Goal: Task Accomplishment & Management: Manage account settings

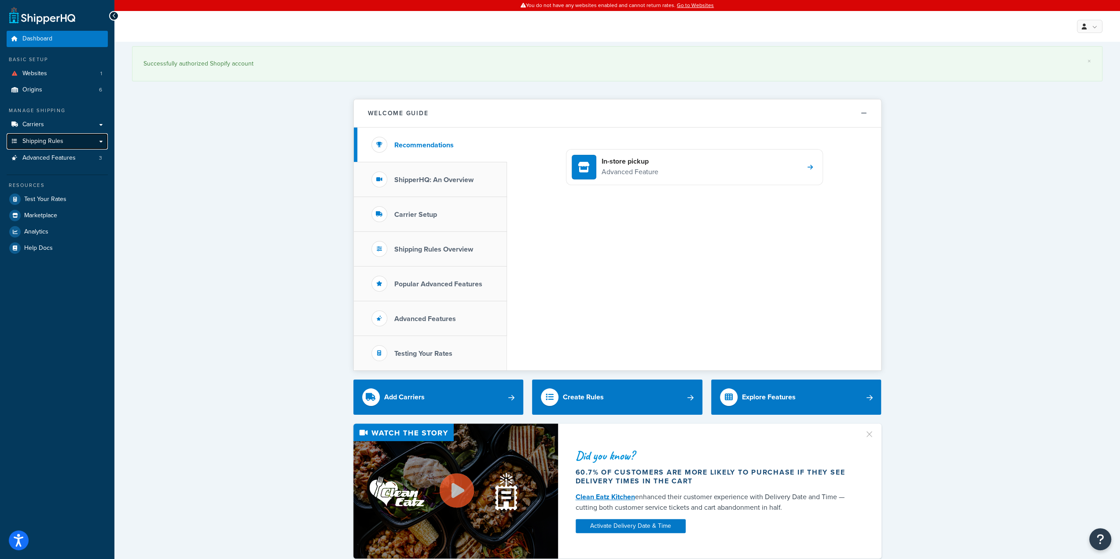
click at [51, 144] on span "Shipping Rules" at bounding box center [42, 141] width 41 height 7
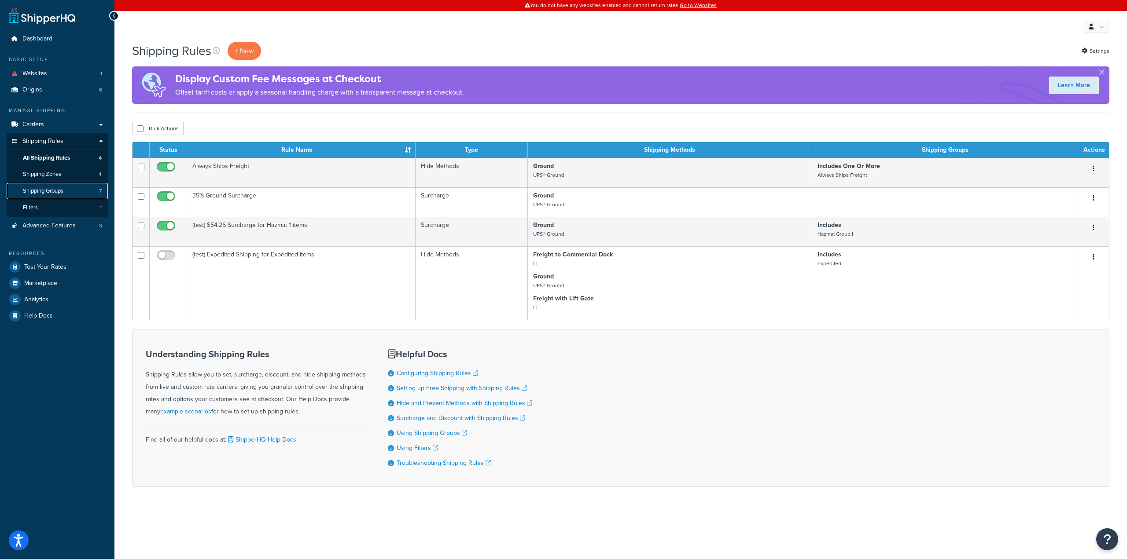
click at [60, 191] on span "Shipping Groups" at bounding box center [43, 191] width 40 height 7
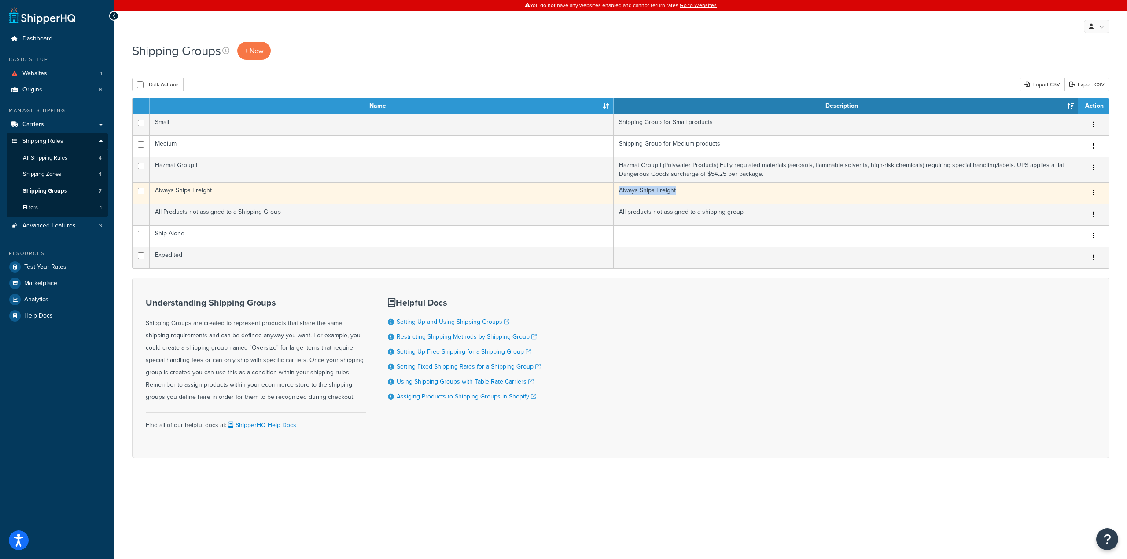
drag, startPoint x: 682, startPoint y: 189, endPoint x: 621, endPoint y: 192, distance: 61.7
click at [621, 192] on td "Always Ships Freight" at bounding box center [846, 193] width 464 height 22
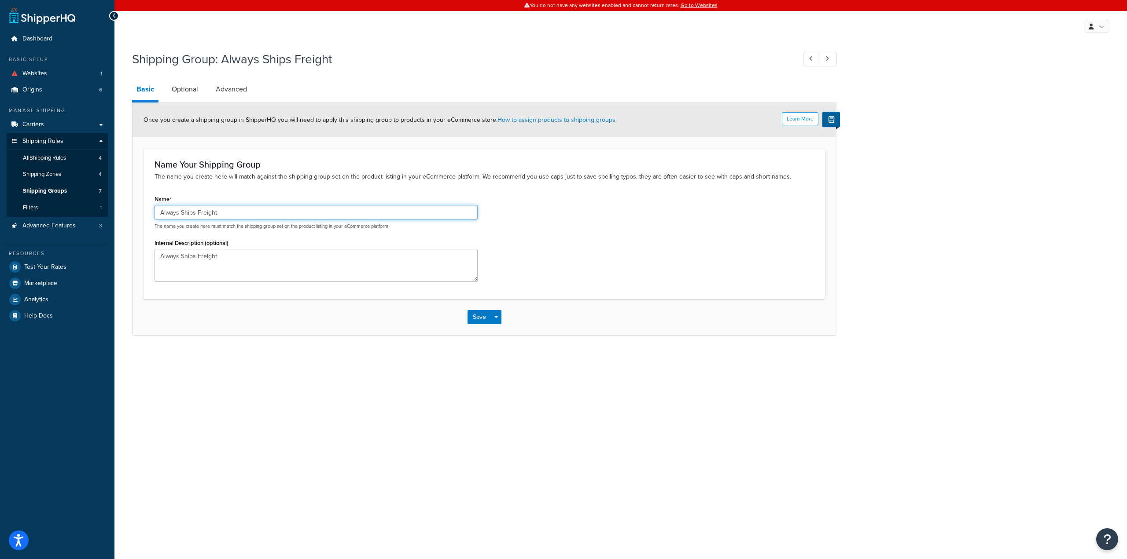
drag, startPoint x: 223, startPoint y: 213, endPoint x: 143, endPoint y: 211, distance: 79.7
click at [143, 211] on div "Name Your Shipping Group The name you create here will match against the shippi…" at bounding box center [483, 223] width 681 height 151
click at [44, 88] on link "Origins 6" at bounding box center [57, 90] width 101 height 16
